Goal: Complete application form

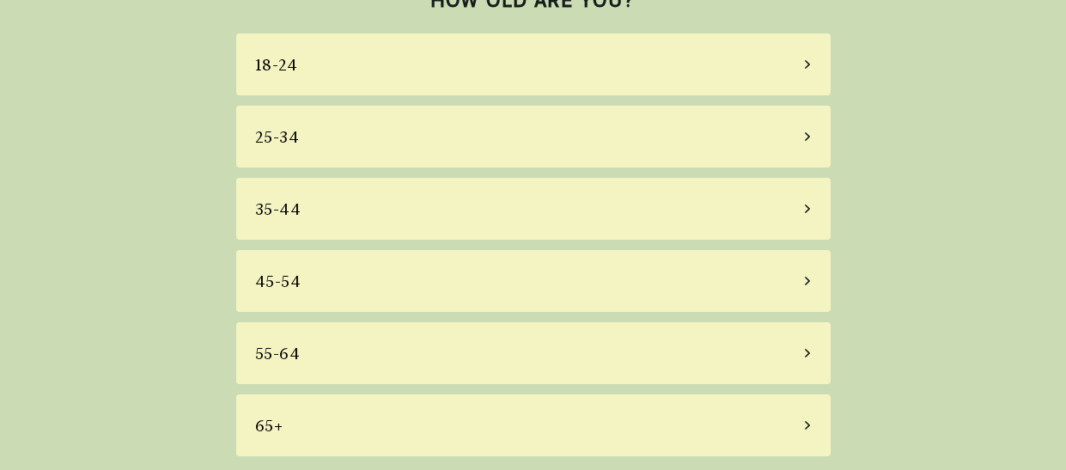
click at [509, 362] on div "55-64" at bounding box center [533, 353] width 594 height 62
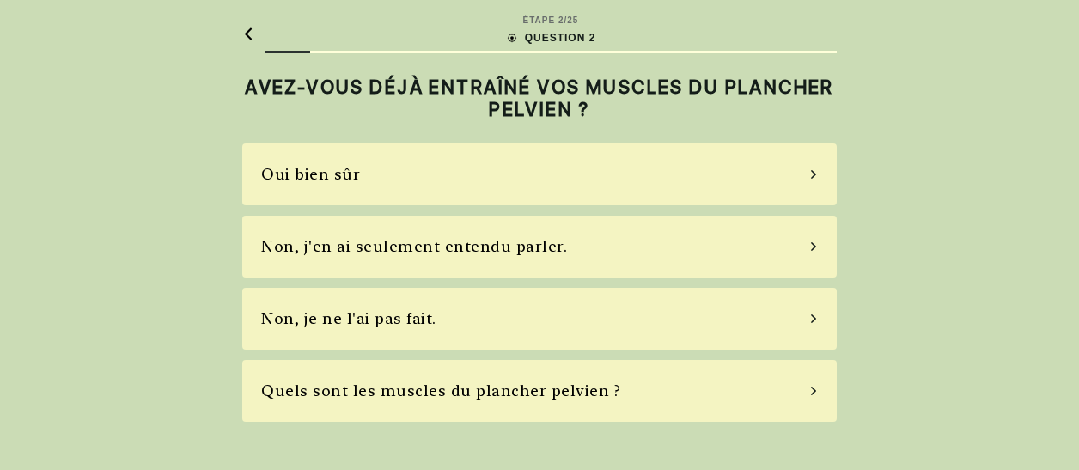
click at [1071, 391] on div "ÉTAPE 2 / 25 QUESTION 2 AVEZ-VOUS DÉJÀ ENTRAÎNÉ VOS MUSCLES DU PLANCHER PELVIEN…" at bounding box center [539, 235] width 1079 height 470
click at [816, 176] on icon at bounding box center [813, 174] width 9 height 15
